Goal: Information Seeking & Learning: Learn about a topic

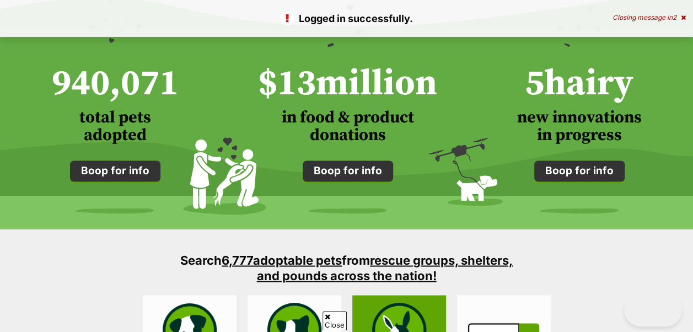
scroll to position [1047, 0]
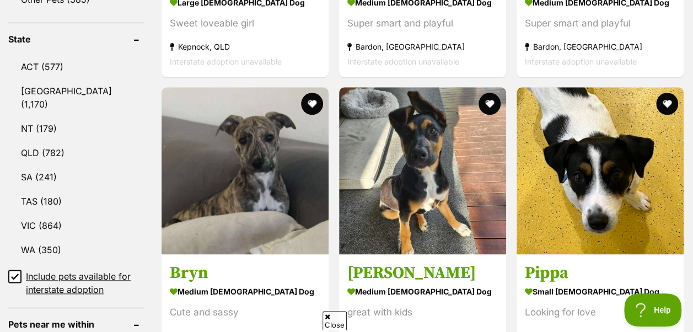
scroll to position [662, 0]
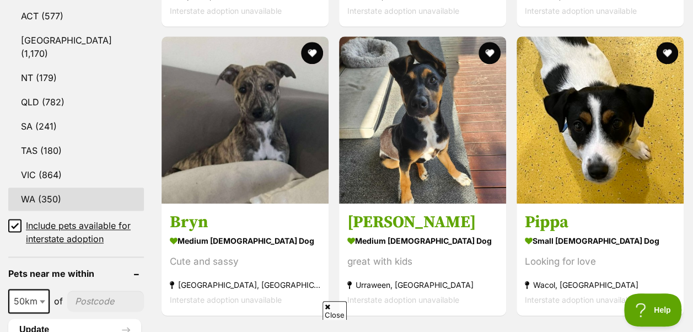
click at [33, 187] on link "WA (350)" at bounding box center [76, 198] width 136 height 23
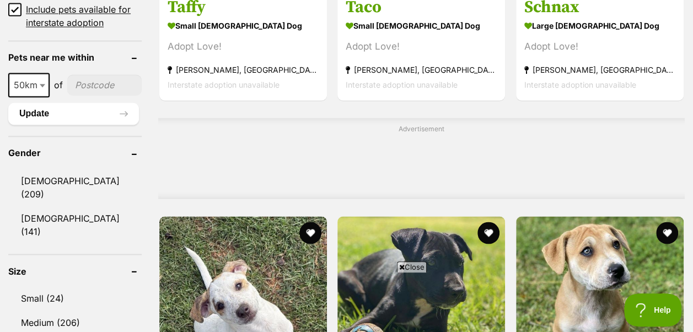
scroll to position [882, 0]
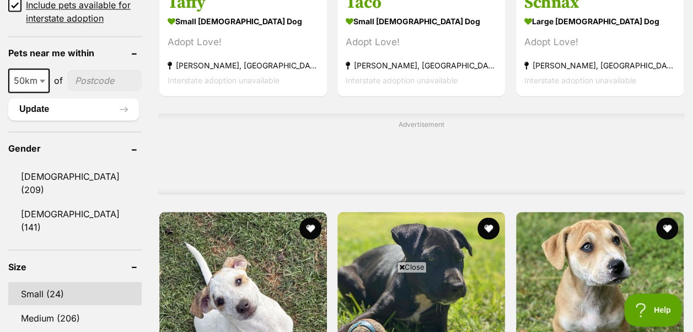
click at [44, 282] on link "Small (24)" at bounding box center [74, 293] width 133 height 23
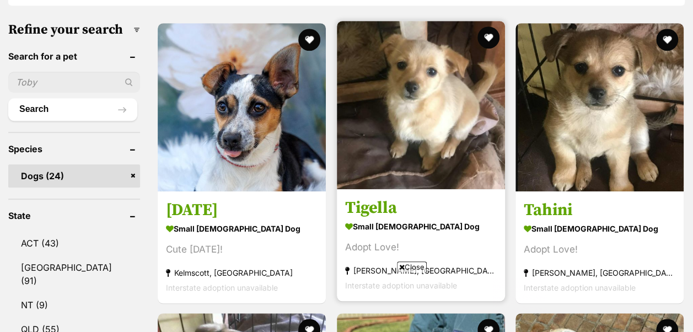
scroll to position [331, 0]
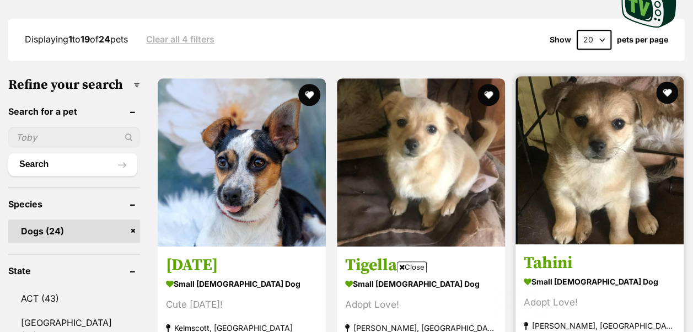
click at [572, 137] on img at bounding box center [599, 160] width 168 height 168
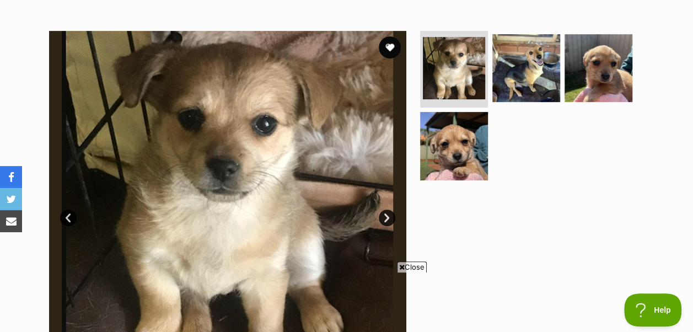
click at [388, 209] on link "Next" at bounding box center [387, 217] width 17 height 17
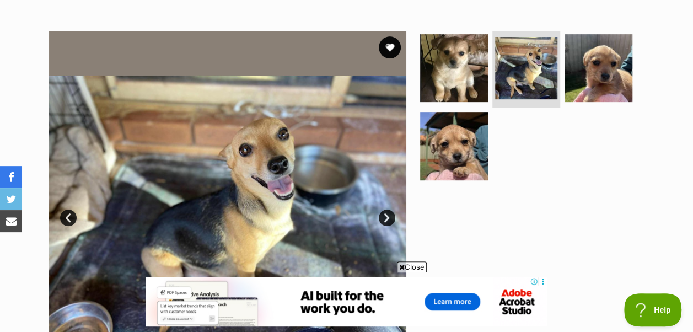
click at [388, 209] on link "Next" at bounding box center [387, 217] width 17 height 17
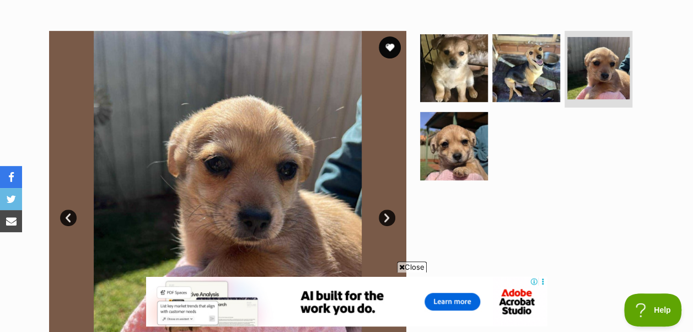
click at [388, 209] on link "Next" at bounding box center [387, 217] width 17 height 17
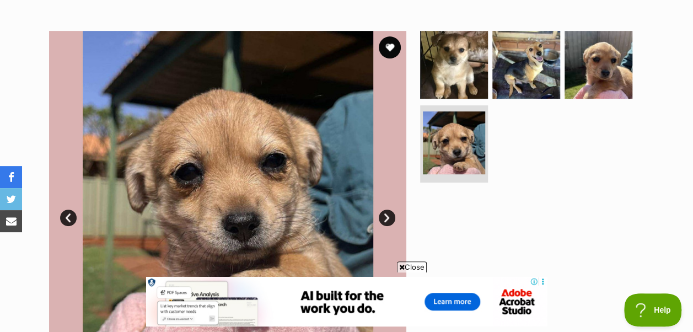
click at [388, 209] on link "Next" at bounding box center [387, 217] width 17 height 17
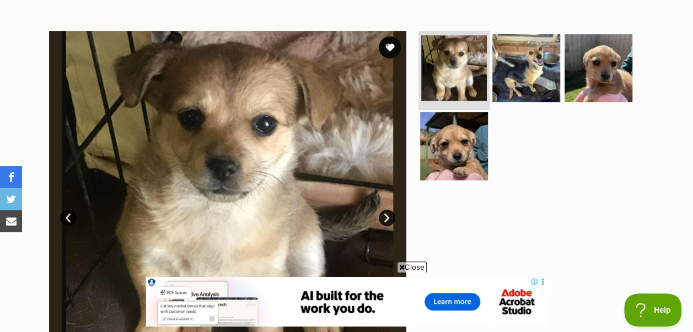
click at [443, 51] on img at bounding box center [454, 68] width 66 height 66
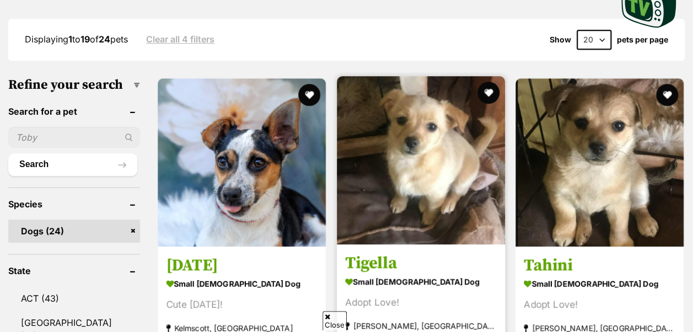
click at [402, 127] on img at bounding box center [421, 160] width 168 height 168
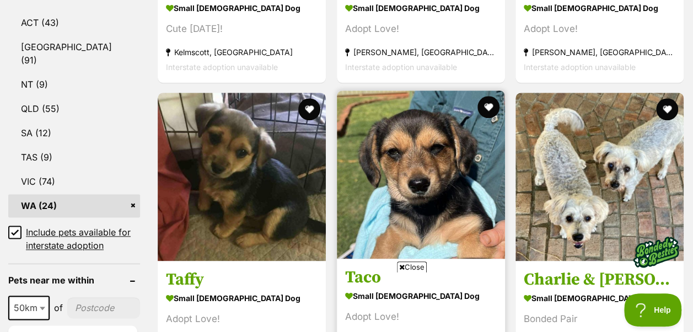
click at [421, 146] on img at bounding box center [421, 174] width 168 height 168
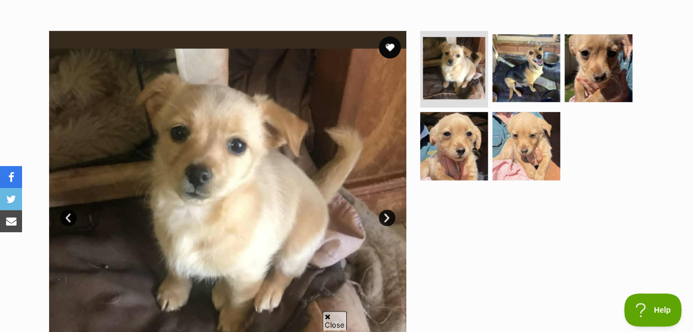
click at [384, 209] on link "Next" at bounding box center [387, 217] width 17 height 17
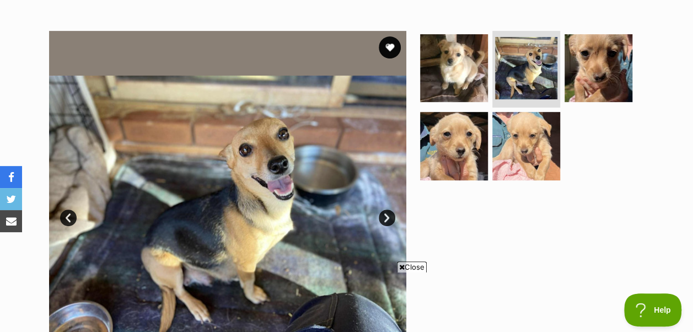
click at [384, 209] on link "Next" at bounding box center [387, 217] width 17 height 17
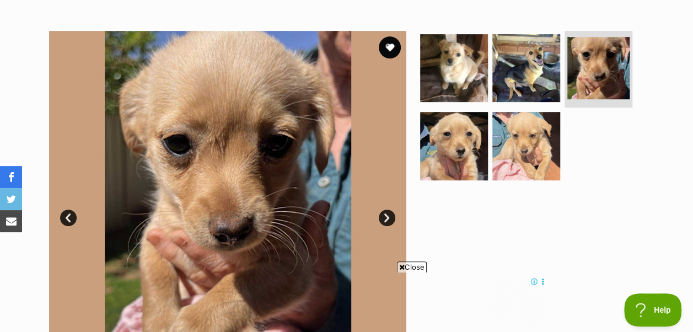
click at [384, 209] on link "Next" at bounding box center [387, 217] width 17 height 17
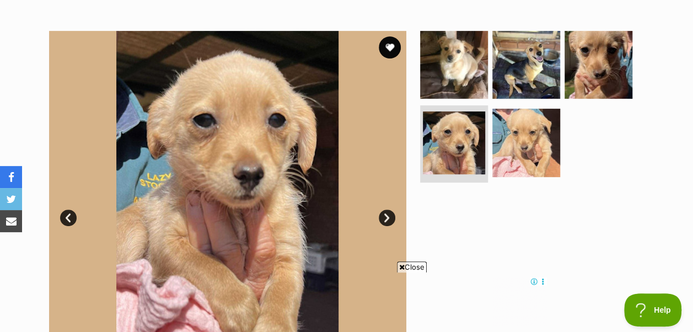
click at [384, 209] on link "Next" at bounding box center [387, 217] width 17 height 17
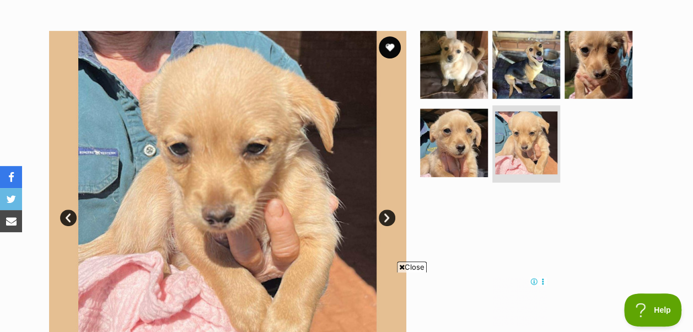
click at [384, 209] on link "Next" at bounding box center [387, 217] width 17 height 17
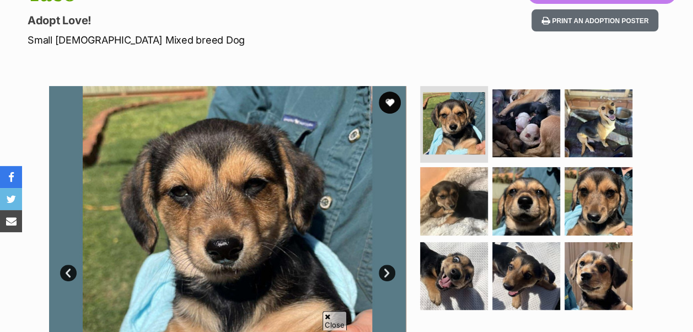
click at [386, 265] on link "Next" at bounding box center [387, 273] width 17 height 17
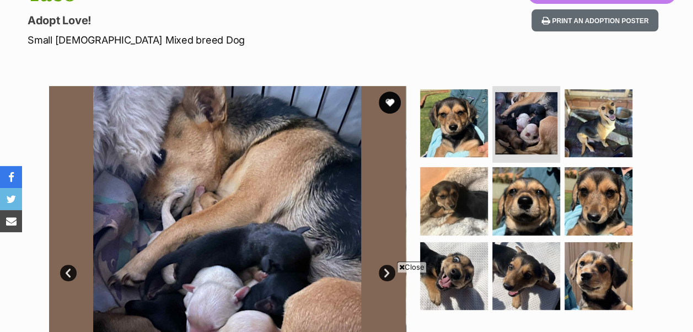
click at [386, 265] on link "Next" at bounding box center [387, 273] width 17 height 17
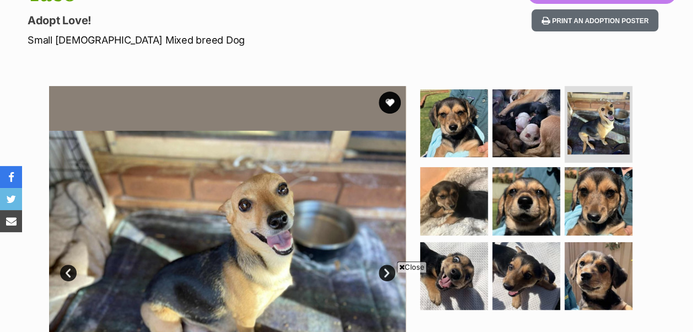
click at [386, 265] on link "Next" at bounding box center [387, 273] width 17 height 17
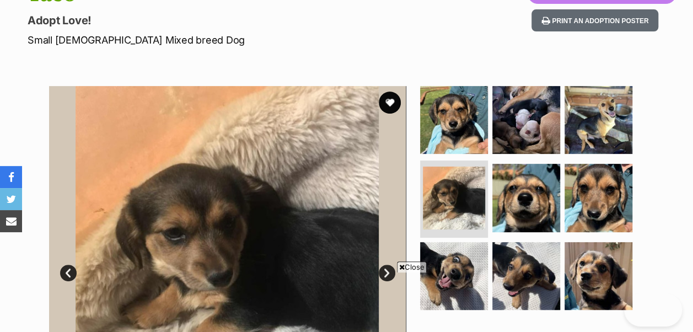
click at [386, 265] on link "Next" at bounding box center [387, 273] width 17 height 17
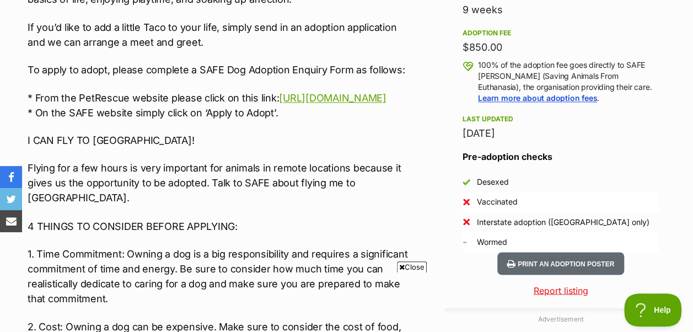
scroll to position [827, 0]
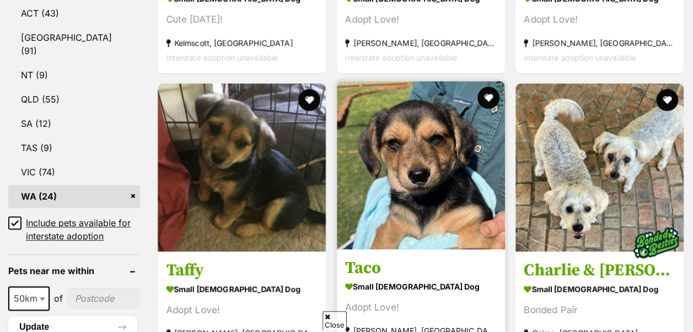
click at [438, 148] on img at bounding box center [421, 165] width 168 height 168
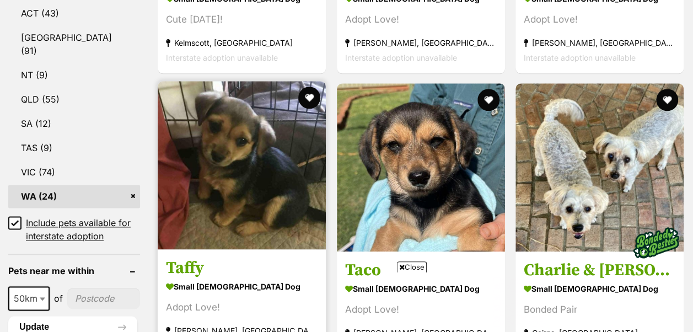
click at [229, 104] on img at bounding box center [242, 165] width 168 height 168
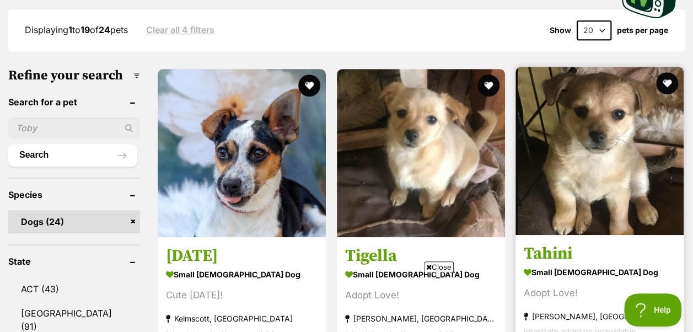
click at [619, 98] on img at bounding box center [599, 151] width 168 height 168
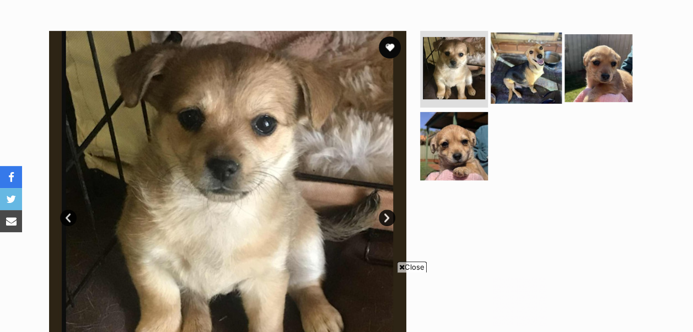
click at [540, 50] on img at bounding box center [526, 67] width 71 height 71
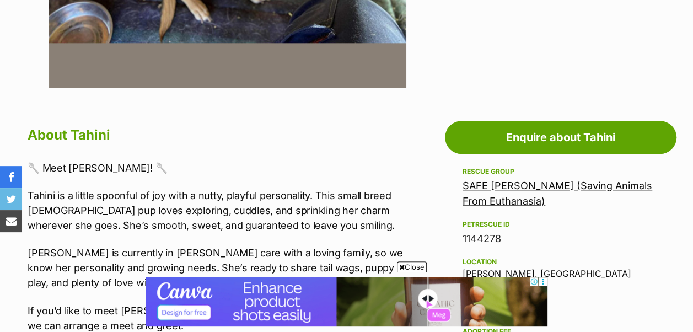
scroll to position [606, 0]
